Goal: Communication & Community: Answer question/provide support

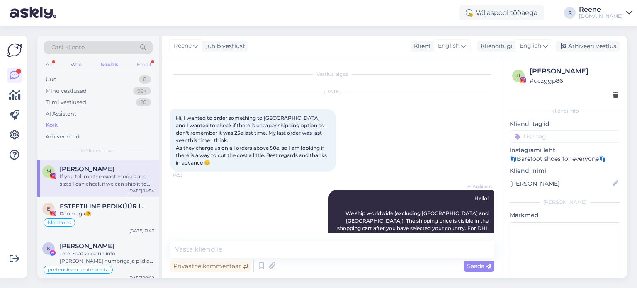
scroll to position [281, 0]
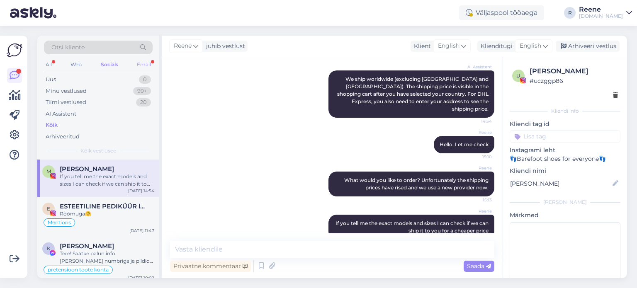
click at [146, 64] on div "Email" at bounding box center [143, 64] width 17 height 11
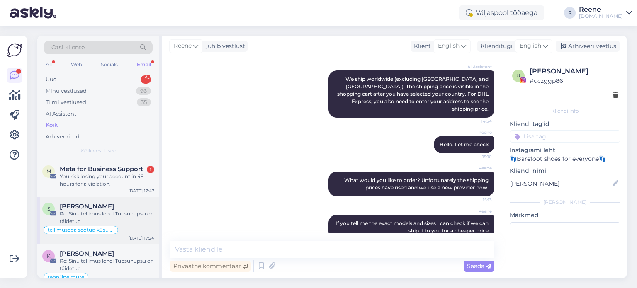
click at [91, 215] on div "Re: Sinu tellimus lehel Tupsunupsu on täidetud" at bounding box center [107, 217] width 95 height 15
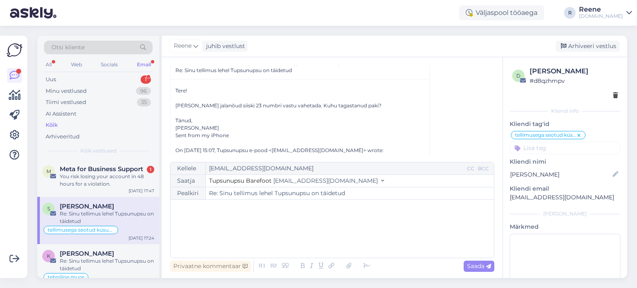
scroll to position [188, 0]
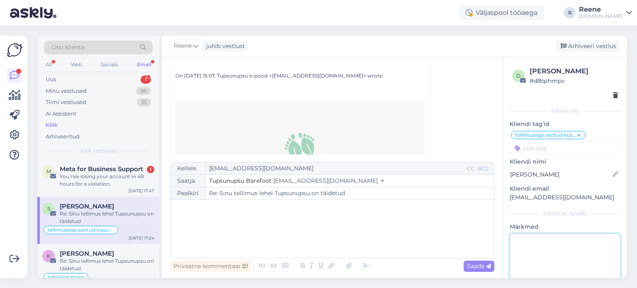
click at [564, 246] on textarea at bounding box center [565, 271] width 111 height 75
type textarea "vastatud"
click at [262, 211] on p "﻿" at bounding box center [332, 208] width 315 height 9
click at [96, 170] on span "Meta for Business Support" at bounding box center [101, 169] width 83 height 7
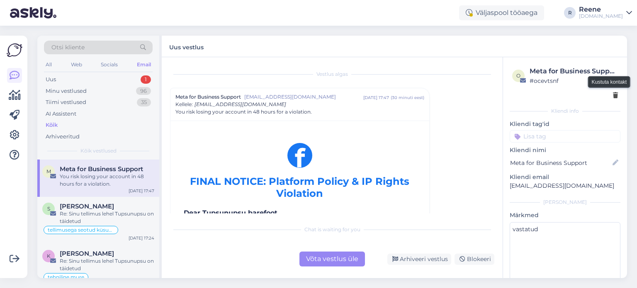
click at [613, 93] on icon at bounding box center [615, 96] width 5 height 6
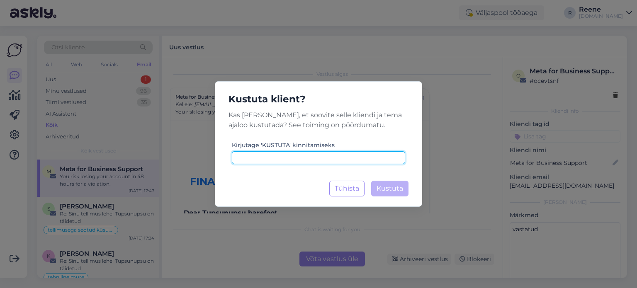
click at [314, 161] on input at bounding box center [318, 157] width 173 height 13
type input "kustuta"
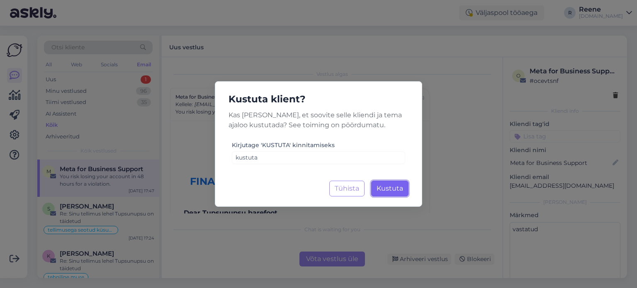
click at [390, 192] on span "Kustuta" at bounding box center [390, 189] width 27 height 8
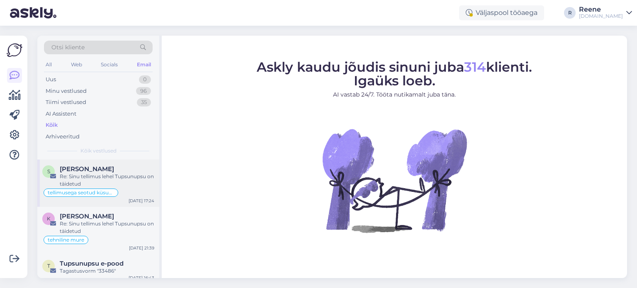
click at [94, 169] on span "[PERSON_NAME]" at bounding box center [87, 169] width 54 height 7
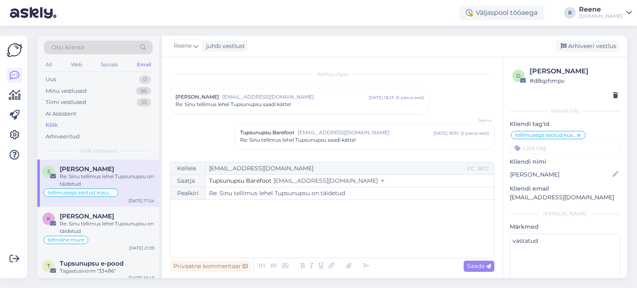
click at [342, 112] on div "[PERSON_NAME] [EMAIL_ADDRESS][DOMAIN_NAME] [DATE] 18:23 ( 5 päeva eest ) Re: Si…" at bounding box center [300, 100] width 259 height 25
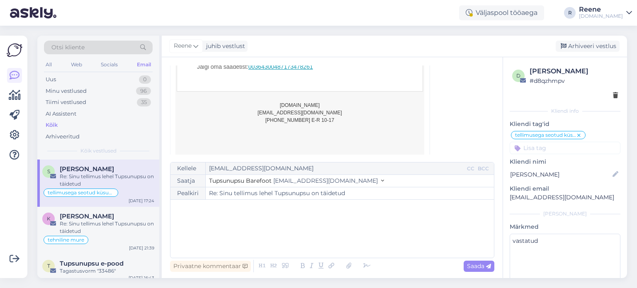
scroll to position [1447, 0]
